Goal: Task Accomplishment & Management: Use online tool/utility

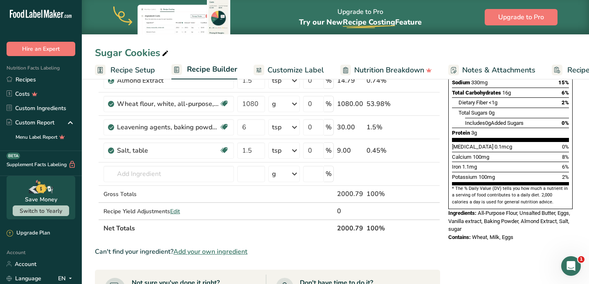
scroll to position [162, 0]
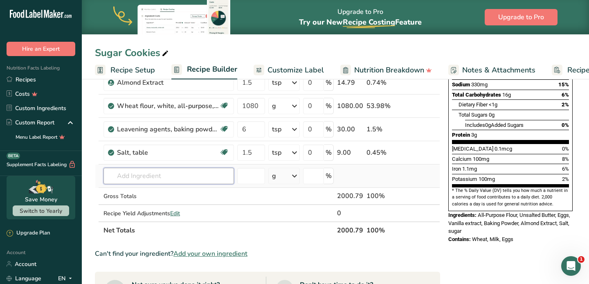
click at [167, 171] on input "text" at bounding box center [168, 176] width 130 height 16
type input "Mernigue powder"
click at [137, 193] on p "Meringue Powder" at bounding box center [136, 192] width 53 height 9
type input "Meringue Powder"
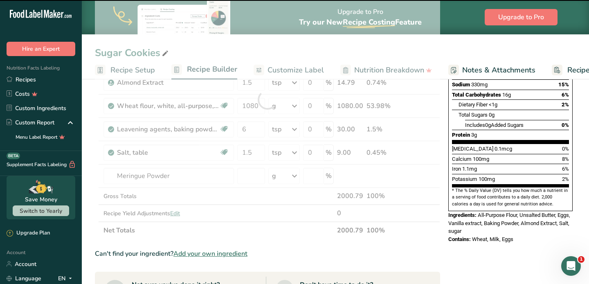
type input "0"
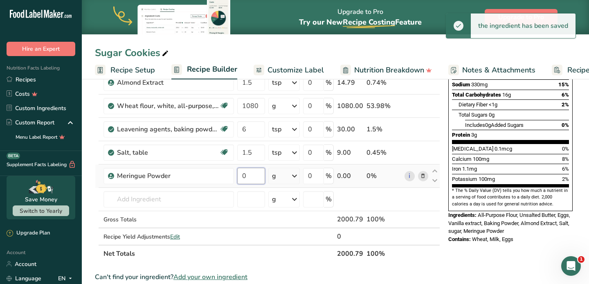
click at [254, 178] on input "0" at bounding box center [251, 176] width 28 height 16
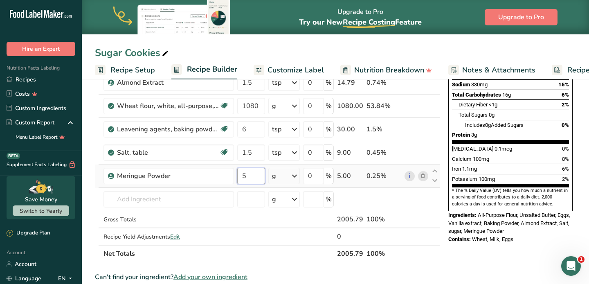
type input "5"
click at [297, 177] on div "Ingredient * Amount * Unit * Waste * .a-a{fill:#347362;}.b-a{fill:#fff;} Grams …" at bounding box center [267, 111] width 345 height 302
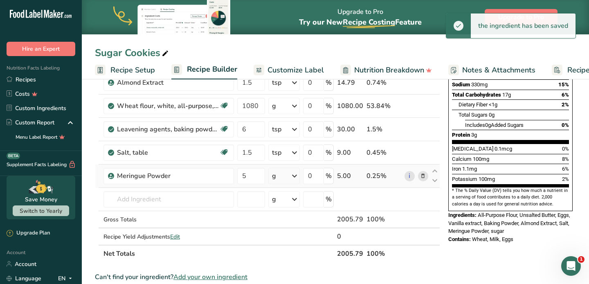
click at [292, 177] on icon at bounding box center [294, 175] width 10 height 15
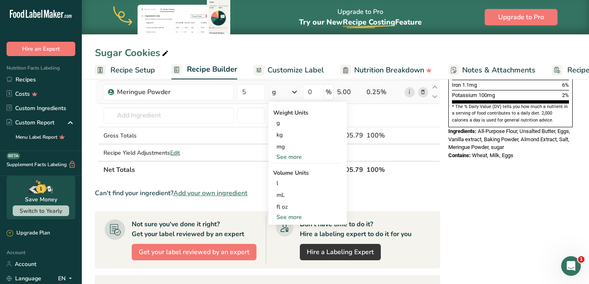
scroll to position [247, 0]
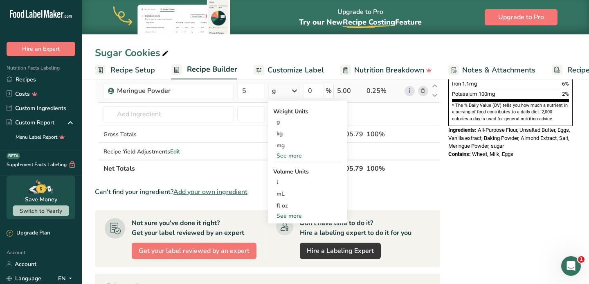
click at [293, 217] on div "See more" at bounding box center [307, 215] width 69 height 9
select select "22"
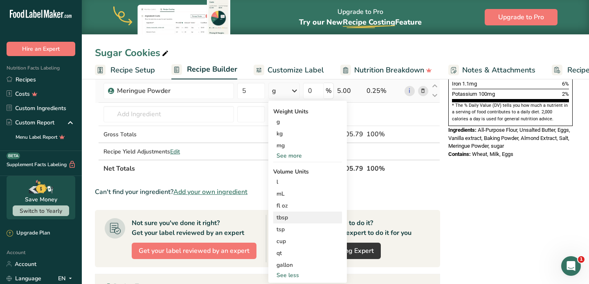
click at [289, 218] on div "tbsp" at bounding box center [307, 217] width 62 height 9
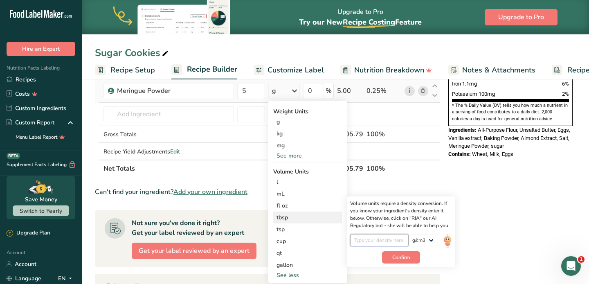
click at [392, 242] on input "number" at bounding box center [379, 240] width 58 height 12
click at [434, 242] on select "lb/ft3 g/cm3" at bounding box center [422, 240] width 29 height 12
click at [287, 121] on div "g" at bounding box center [307, 122] width 69 height 12
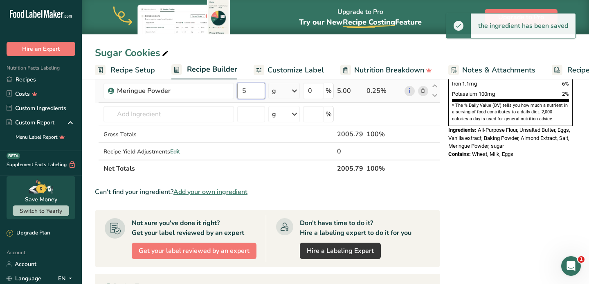
click at [254, 91] on input "5" at bounding box center [251, 91] width 28 height 16
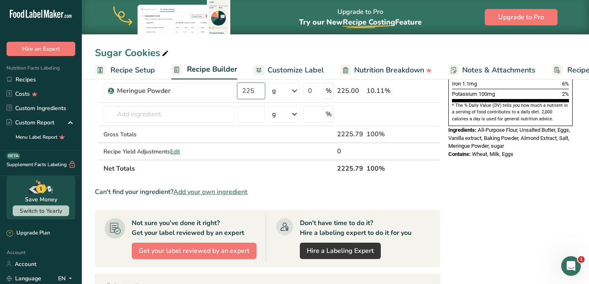
type input "225"
click at [253, 173] on div "Ingredient * Amount * Unit * Waste * .a-a{fill:#347362;}.b-a{fill:#fff;} Grams …" at bounding box center [267, 26] width 345 height 302
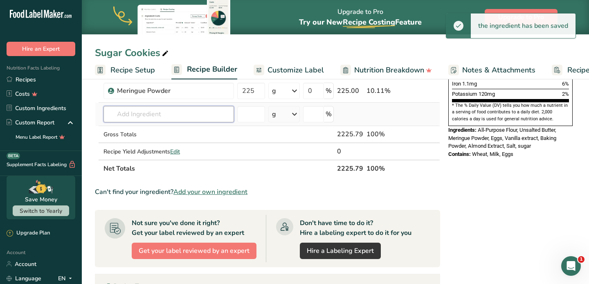
click at [198, 107] on input "text" at bounding box center [168, 114] width 130 height 16
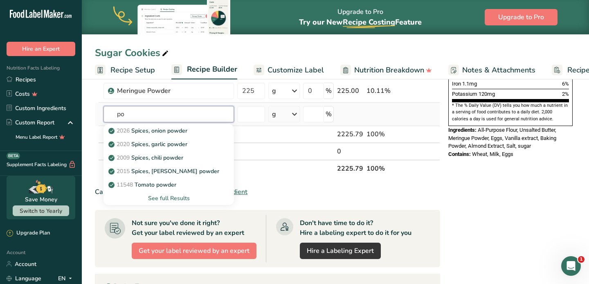
type input "p"
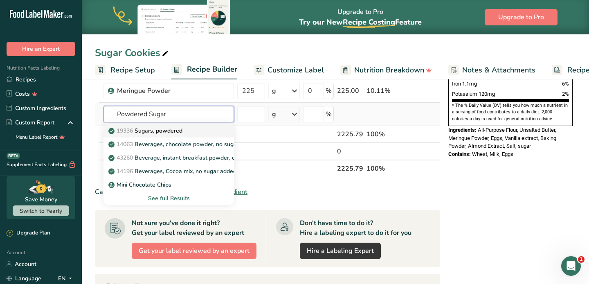
type input "Powdered Sugar"
click at [172, 132] on p "19336 Sugars, powdered" at bounding box center [146, 130] width 72 height 9
type input "Sugars, powdered"
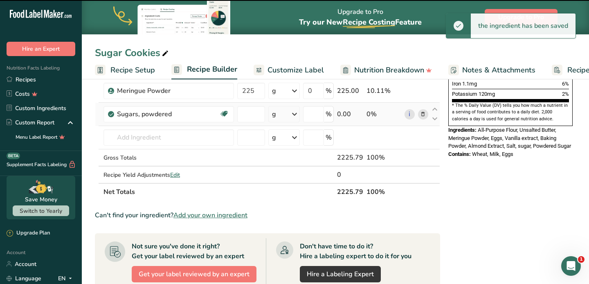
type input "0"
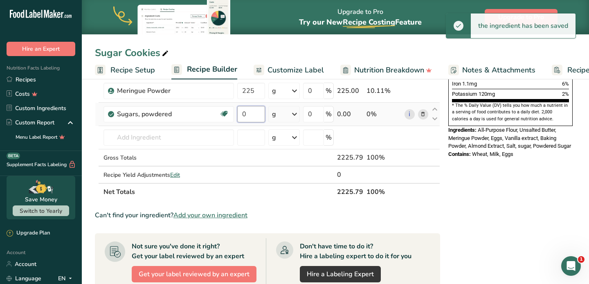
click at [256, 116] on input "0" at bounding box center [251, 114] width 28 height 16
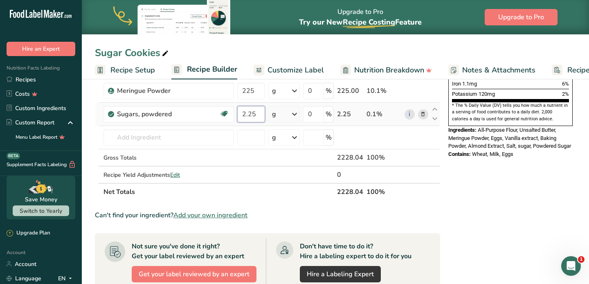
type input "2.25"
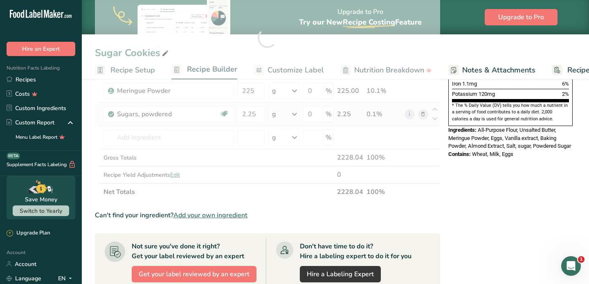
click at [283, 118] on div "Ingredient * Amount * Unit * Waste * .a-a{fill:#347362;}.b-a{fill:#fff;} Grams …" at bounding box center [267, 37] width 345 height 325
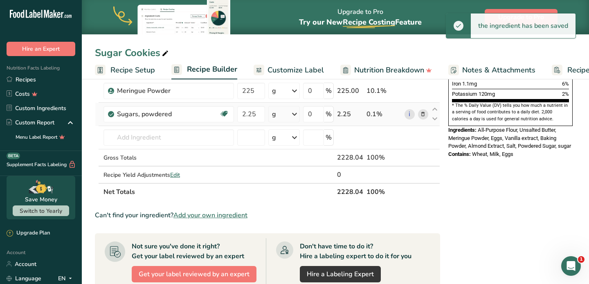
click at [295, 112] on icon at bounding box center [294, 114] width 10 height 15
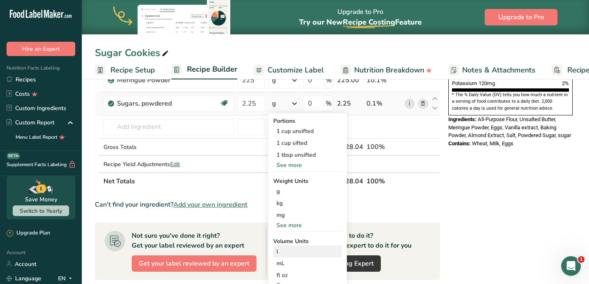
scroll to position [258, 0]
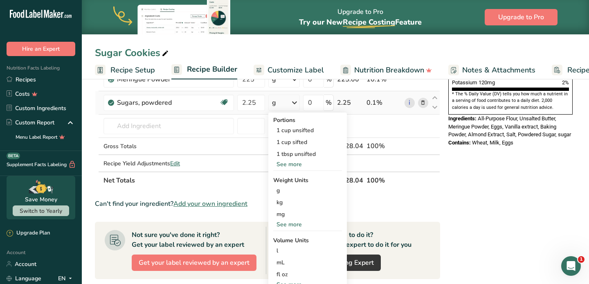
click at [288, 223] on div "See more" at bounding box center [307, 224] width 69 height 9
click at [280, 238] on div "lb" at bounding box center [307, 238] width 69 height 12
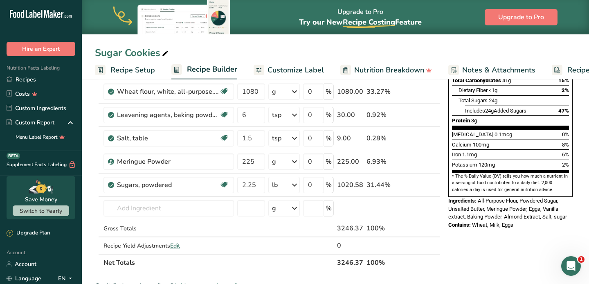
scroll to position [175, 0]
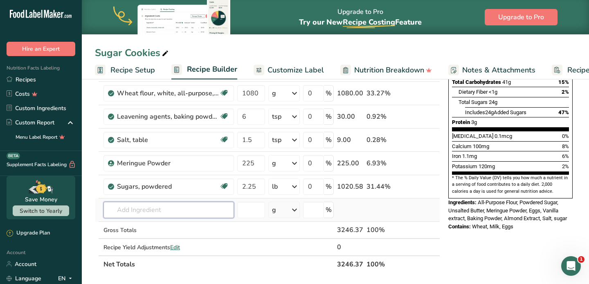
click at [157, 210] on input "text" at bounding box center [168, 210] width 130 height 16
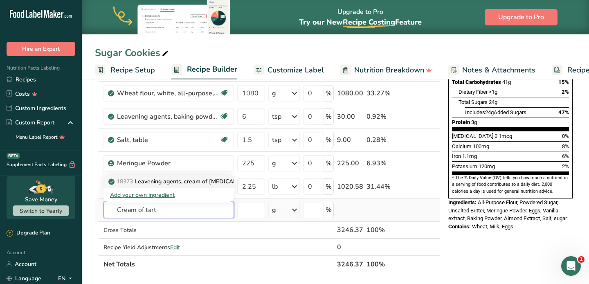
type input "Cream of tart"
click at [169, 182] on p "18373 Leavening agents, cream of [MEDICAL_DATA]" at bounding box center [183, 181] width 147 height 9
type input "Leavening agents, cream of [MEDICAL_DATA]"
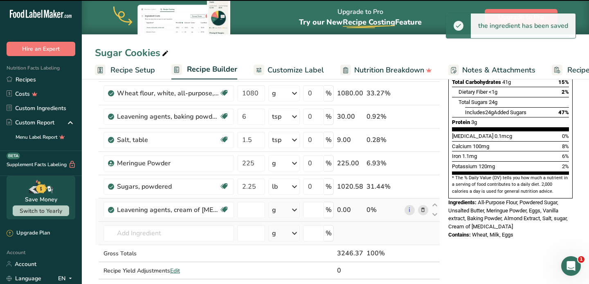
type input "0"
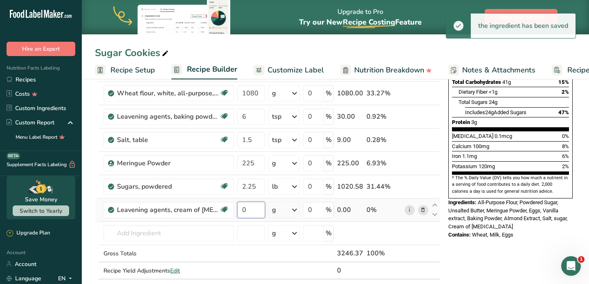
click at [254, 213] on input "0" at bounding box center [251, 210] width 28 height 16
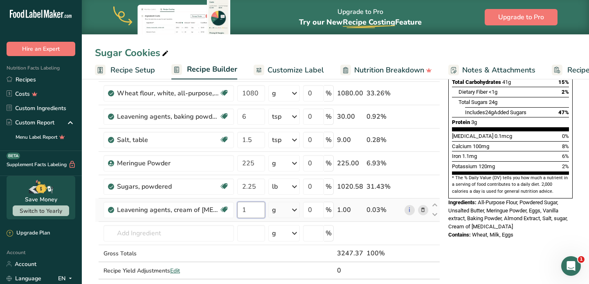
type input "1"
click at [292, 209] on div "Ingredient * Amount * Unit * Waste * .a-a{fill:#347362;}.b-a{fill:#fff;} Grams …" at bounding box center [267, 122] width 345 height 348
click at [290, 211] on div "g" at bounding box center [283, 210] width 31 height 16
click at [289, 240] on div "1 tsp" at bounding box center [307, 237] width 69 height 12
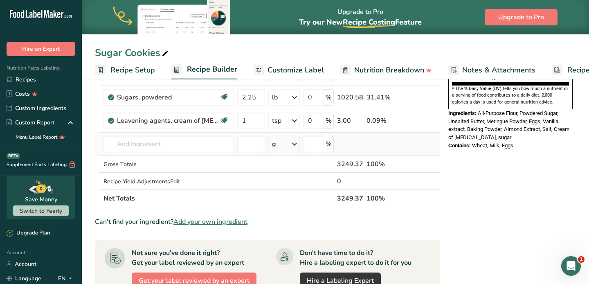
scroll to position [334, 0]
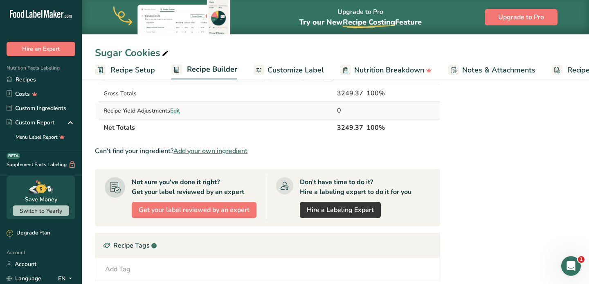
click at [179, 112] on span "Edit" at bounding box center [175, 111] width 10 height 8
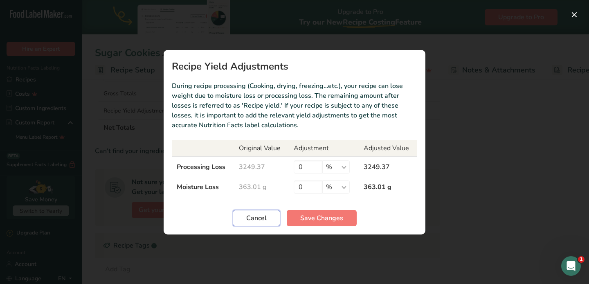
click at [263, 217] on span "Cancel" at bounding box center [256, 218] width 20 height 10
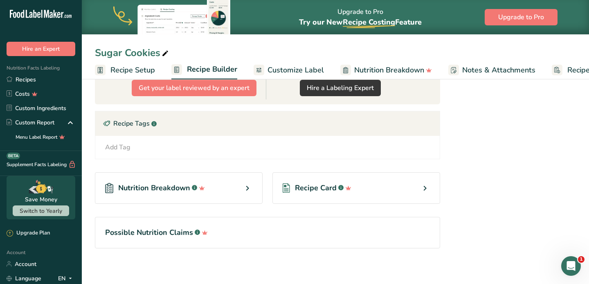
scroll to position [460, 0]
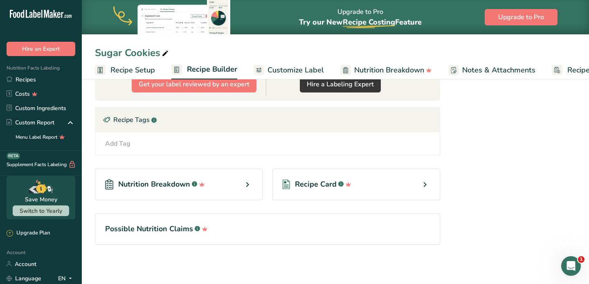
click at [241, 180] on div "Nutrition Breakdown .a-a{fill:#347362;}.b-a{fill:#fff;}" at bounding box center [179, 183] width 168 height 31
click at [247, 181] on icon at bounding box center [247, 184] width 10 height 15
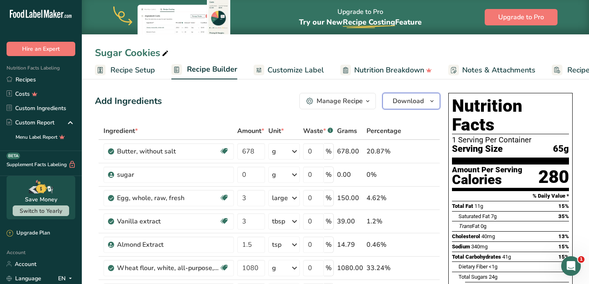
click at [427, 102] on span "button" at bounding box center [432, 101] width 10 height 10
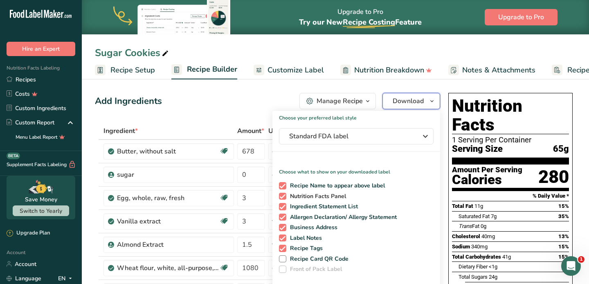
scroll to position [92, 0]
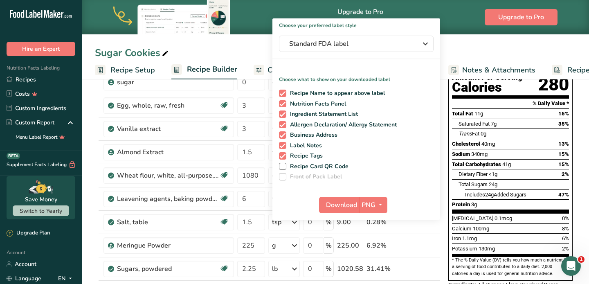
click at [283, 177] on span at bounding box center [282, 176] width 7 height 7
click at [372, 203] on span "PNG" at bounding box center [368, 205] width 14 height 10
click at [375, 222] on link "PNG" at bounding box center [374, 221] width 26 height 13
click at [343, 206] on span "Download" at bounding box center [341, 205] width 31 height 10
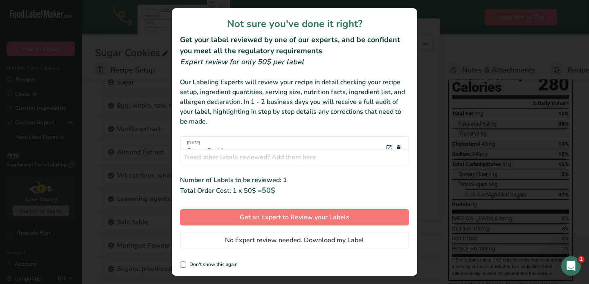
click at [349, 171] on div "Not sure you've done it right? Get your label reviewed by one of our experts, a…" at bounding box center [294, 141] width 245 height 267
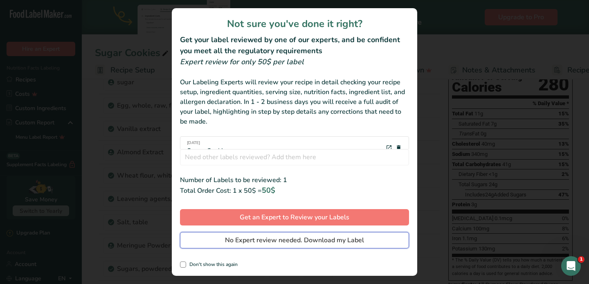
click at [336, 240] on span "No Expert review needed. Download my Label" at bounding box center [294, 240] width 139 height 10
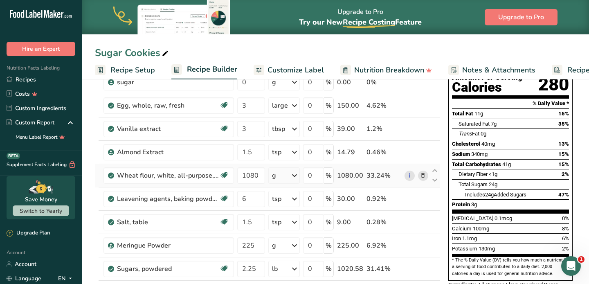
scroll to position [0, 0]
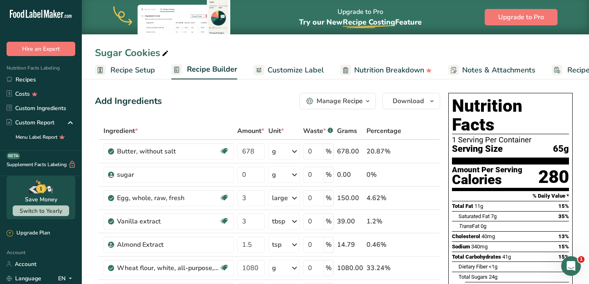
click at [305, 69] on span "Customize Label" at bounding box center [295, 70] width 56 height 11
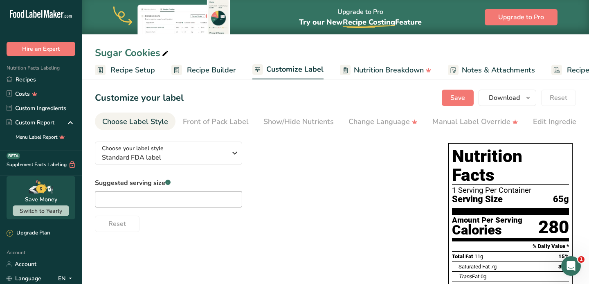
scroll to position [0, 49]
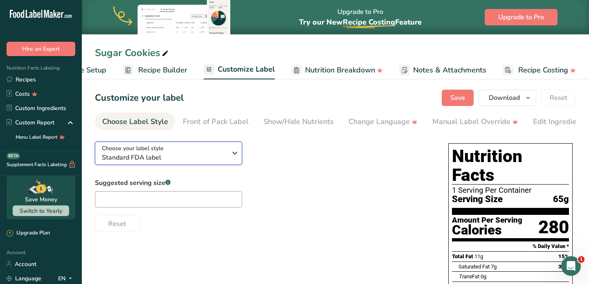
click at [183, 153] on div "Choose your label style Standard FDA label" at bounding box center [164, 153] width 125 height 18
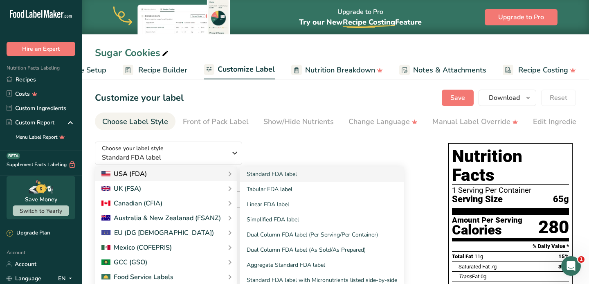
click at [179, 174] on div "USA (FDA)" at bounding box center [165, 174] width 129 height 10
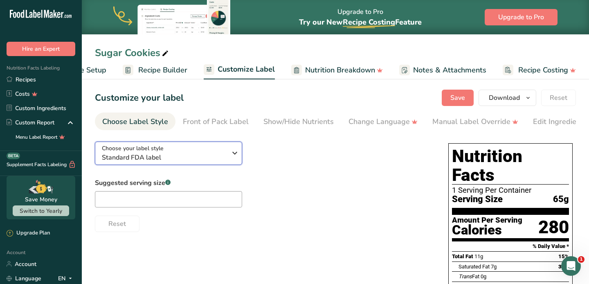
click at [188, 155] on span "Standard FDA label" at bounding box center [164, 158] width 125 height 10
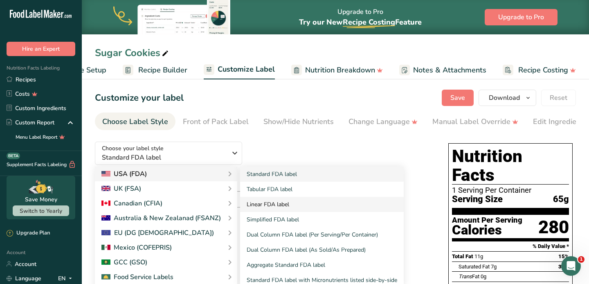
click at [290, 205] on link "Linear FDA label" at bounding box center [322, 204] width 164 height 15
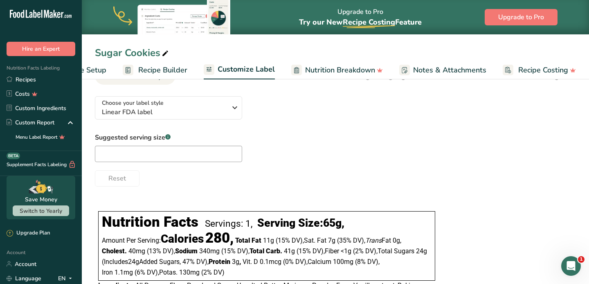
scroll to position [0, 0]
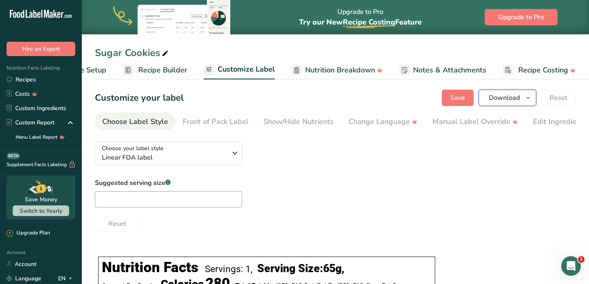
click at [511, 96] on span "Download" at bounding box center [504, 98] width 31 height 10
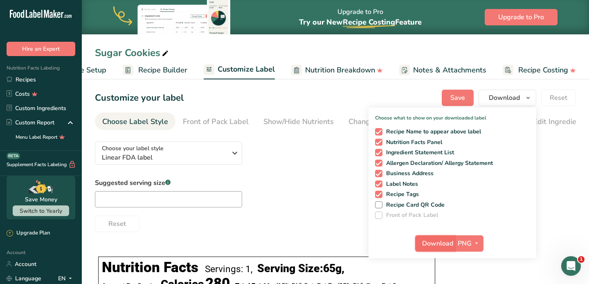
click at [444, 242] on span "Download" at bounding box center [437, 243] width 31 height 10
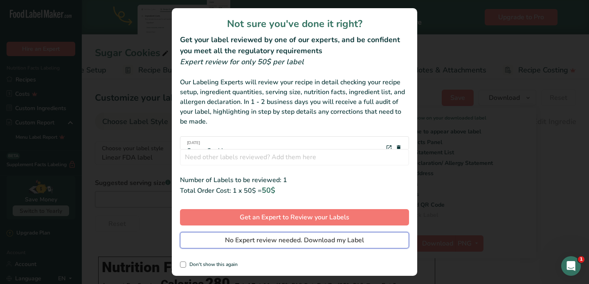
click at [260, 240] on span "No Expert review needed. Download my Label" at bounding box center [294, 240] width 139 height 10
